Goal: Transaction & Acquisition: Purchase product/service

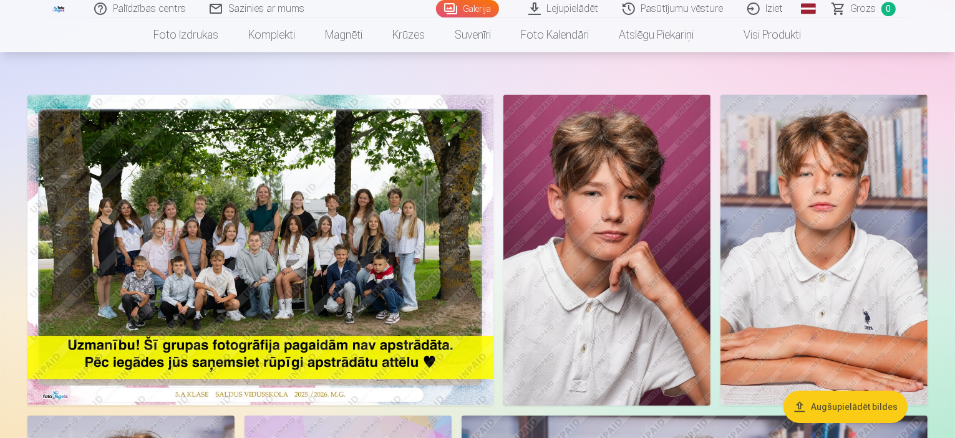
scroll to position [51, 0]
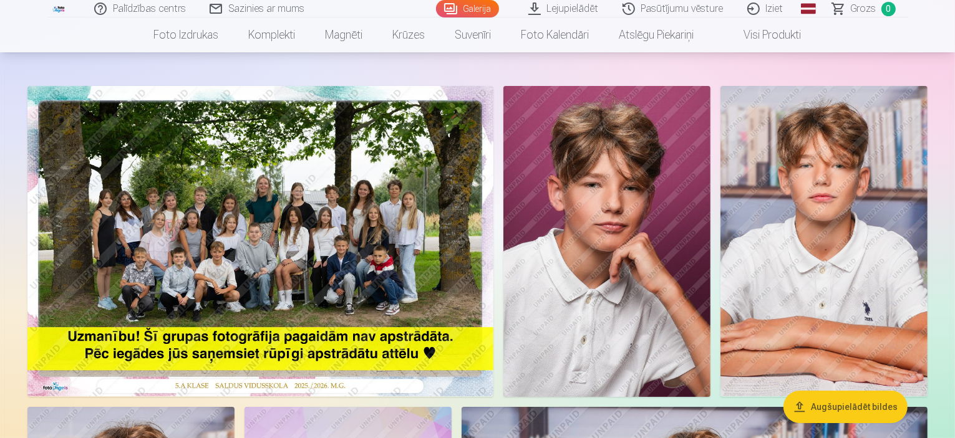
drag, startPoint x: 957, startPoint y: 22, endPoint x: 953, endPoint y: 57, distance: 35.8
click at [953, 57] on html "Palīdzības centrs Sazinies ar mums Galerija Lejupielādēt Pasūtījumu vēsture Izi…" at bounding box center [477, 168] width 955 height 438
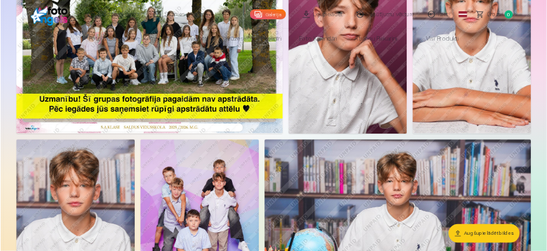
scroll to position [0, 0]
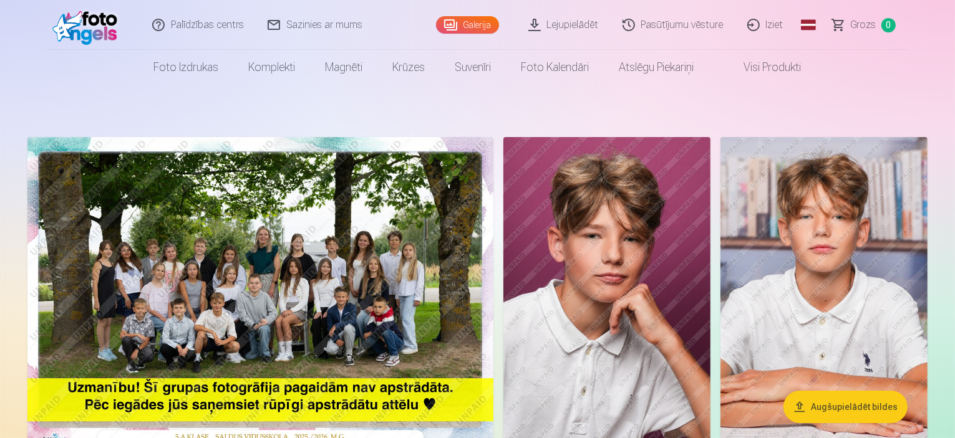
click at [444, 284] on img at bounding box center [260, 292] width 466 height 311
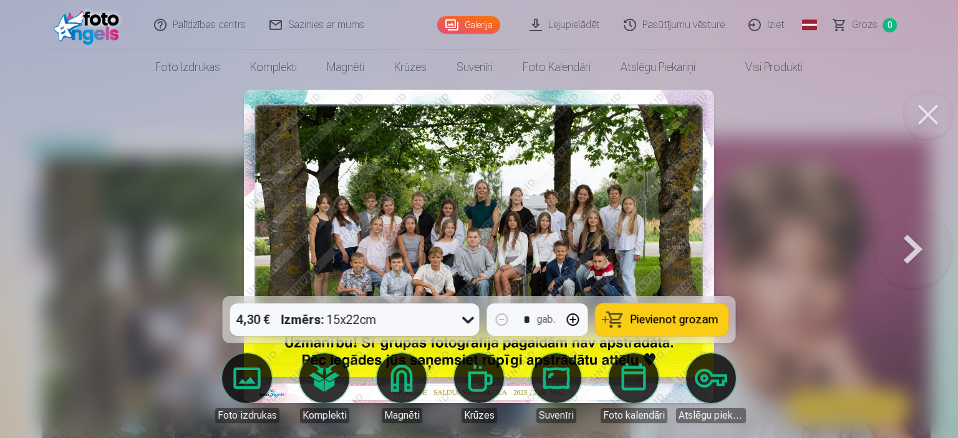
click at [564, 319] on button "button" at bounding box center [573, 320] width 30 height 30
click at [484, 321] on div "4,30 € Izmērs : 15x22cm * gab. Pievienot grozam" at bounding box center [479, 319] width 513 height 47
click at [509, 314] on button "button" at bounding box center [502, 320] width 30 height 30
type input "*"
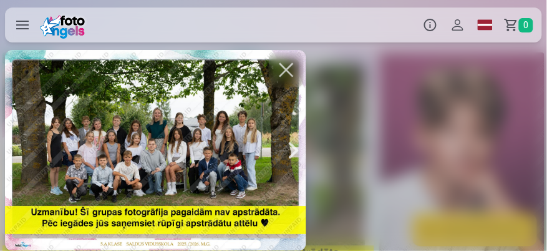
click at [304, 64] on div at bounding box center [293, 150] width 25 height 201
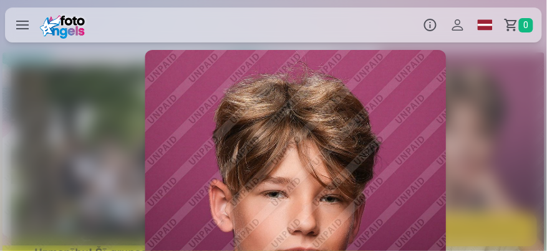
click at [283, 69] on div "4,30 € izmērs : 15x22cm * gab. 🛍 Citas preces Vairāk iestatījumu 3,60 € izmērs …" at bounding box center [273, 150] width 547 height 201
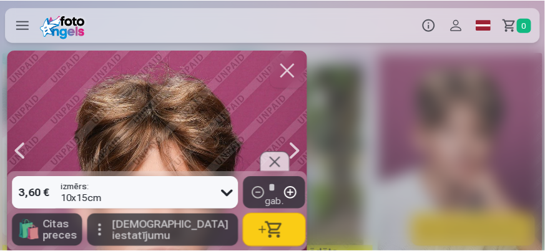
scroll to position [0, 547]
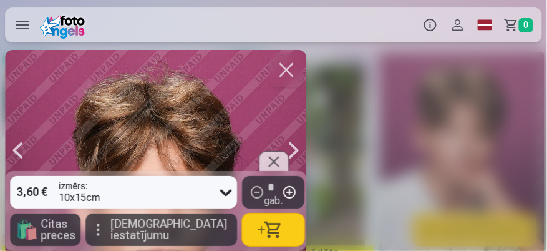
click at [292, 72] on button "button" at bounding box center [286, 69] width 35 height 35
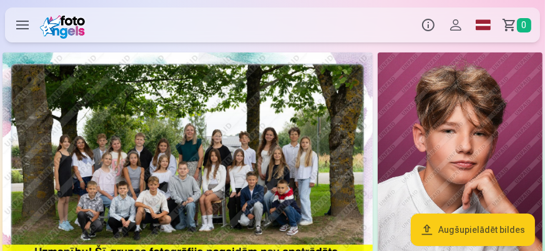
click at [22, 26] on label at bounding box center [22, 24] width 35 height 35
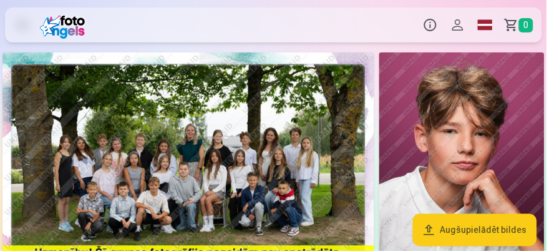
click at [453, 26] on div "Produkti Info Profils Foto izdrukas 5 Komplekti 4 Magnēti 7 Krūzes 9 Suvenīri 9…" at bounding box center [273, 25] width 547 height 40
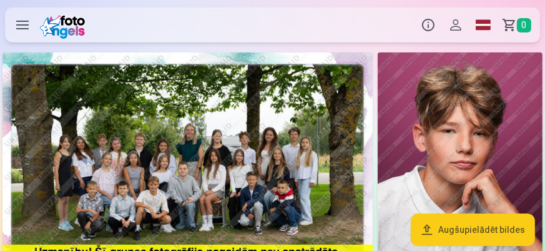
scroll to position [45, 0]
click at [251, 148] on img at bounding box center [187, 175] width 370 height 247
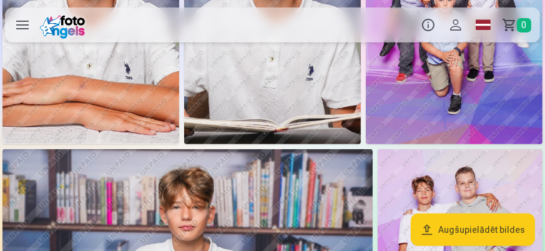
scroll to position [474, 0]
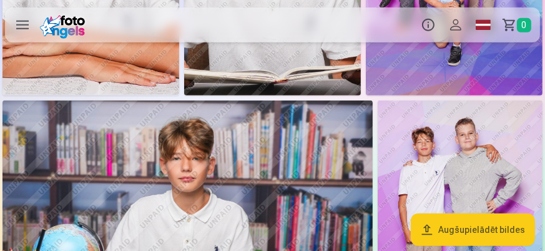
click at [456, 226] on button "Augšupielādēt bildes" at bounding box center [472, 229] width 124 height 32
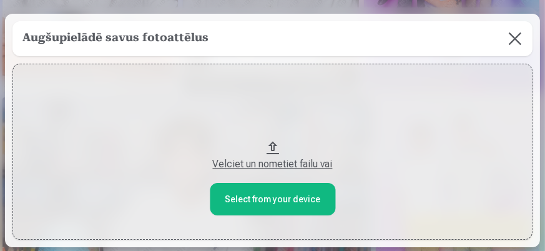
scroll to position [475, 0]
click at [328, 162] on div "Velciet un nometiet failu vai" at bounding box center [273, 164] width 497 height 15
click at [271, 147] on button "Velciet un nometiet failu vai" at bounding box center [273, 151] width 522 height 175
click at [515, 37] on button at bounding box center [517, 38] width 35 height 35
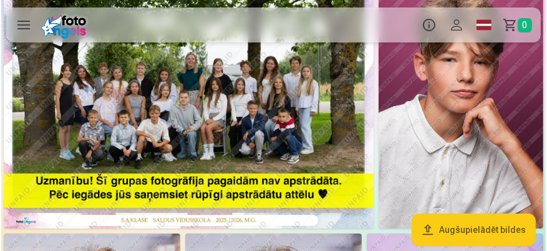
scroll to position [0, 0]
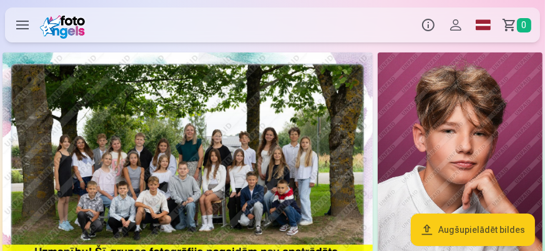
click at [30, 21] on label at bounding box center [22, 24] width 35 height 35
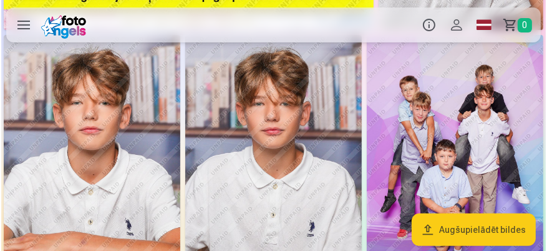
scroll to position [266, 0]
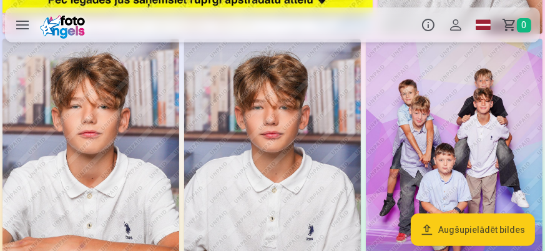
click at [444, 137] on img at bounding box center [454, 171] width 177 height 265
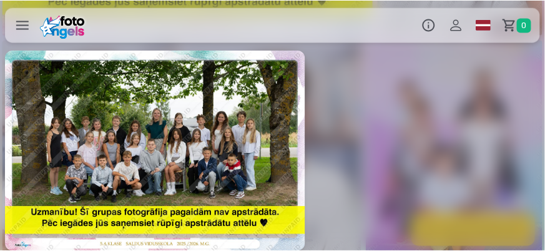
scroll to position [0, 2189]
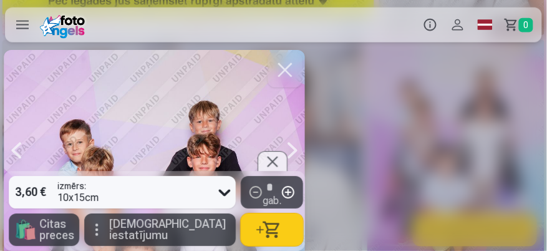
click at [282, 65] on button "button" at bounding box center [285, 69] width 35 height 35
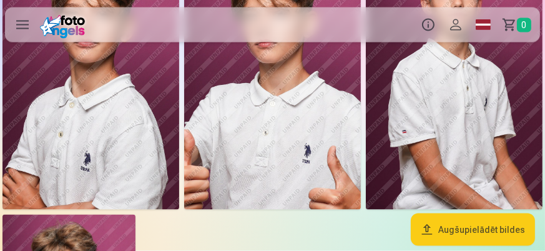
scroll to position [503, 0]
